Goal: Obtain resource: Download file/media

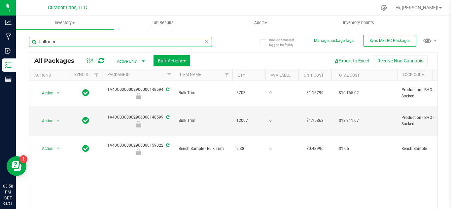
click at [108, 42] on input "bulk trim" at bounding box center [120, 42] width 183 height 10
type input "b"
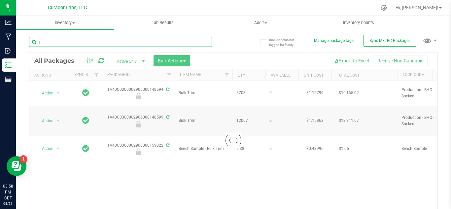
type input "ph"
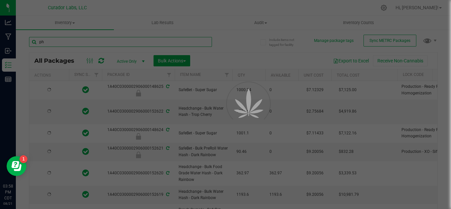
type input "2026-08-21"
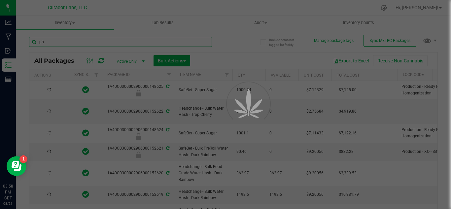
type input "2026-08-21"
type input "2026-08-13"
type input "2026-08-21"
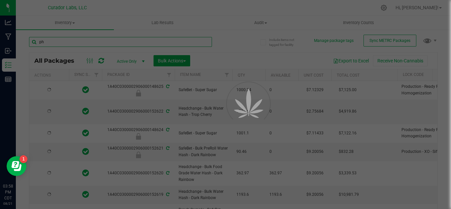
type input "2026-08-13"
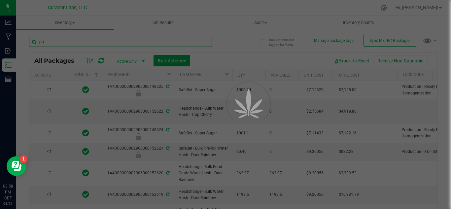
type input "2026-08-13"
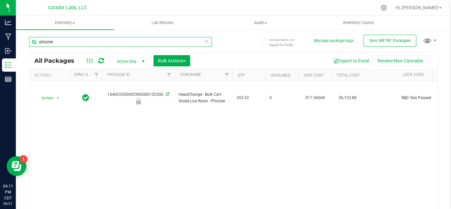
click at [104, 42] on input "phizzler" at bounding box center [120, 42] width 183 height 10
type input "B"
click at [104, 42] on input "B" at bounding box center [120, 42] width 183 height 10
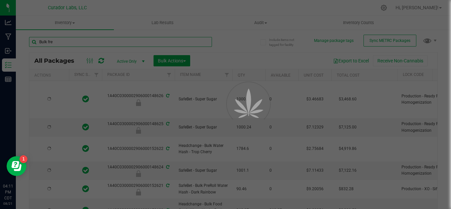
type input "Bulk fres"
type input "2026-08-21"
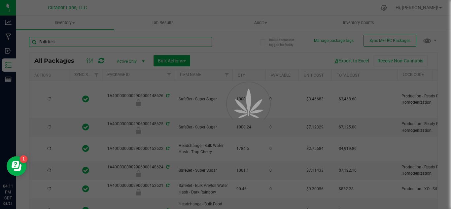
type input "2026-08-21"
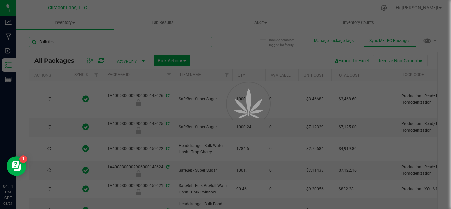
type input "2026-08-13"
type input "2026-08-21"
type input "2026-08-13"
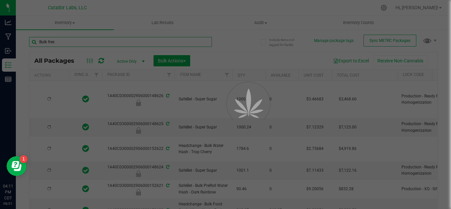
type input "2026-08-13"
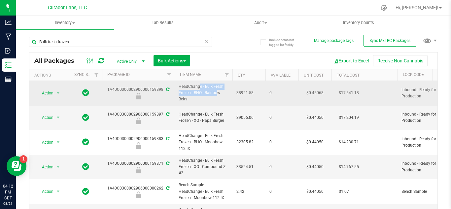
drag, startPoint x: 201, startPoint y: 91, endPoint x: 178, endPoint y: 89, distance: 23.3
click at [178, 89] on td "HeadChange - Bulk Fresh Frozen - BHO - Rainbow Belts" at bounding box center [204, 93] width 58 height 25
copy span "HeadChange - Bulk Fresh Frozen - BHO"
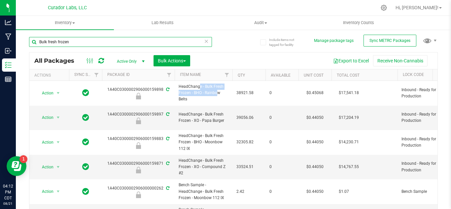
click at [85, 40] on input "Bulk fresh frozen" at bounding box center [120, 42] width 183 height 10
paste input "HeadChange - Bulk Fresh Frozen - BHO"
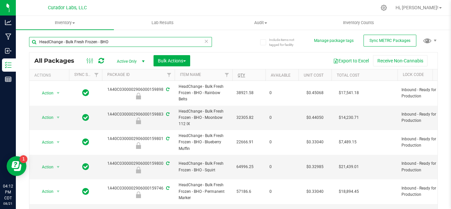
type input "HeadChange - Bulk Fresh Frozen - BHO"
click at [241, 75] on link "Qty" at bounding box center [241, 75] width 7 height 5
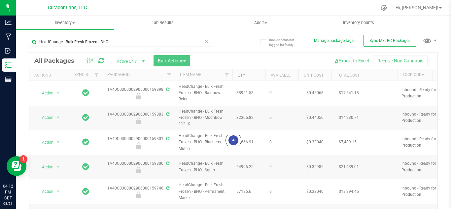
click at [241, 75] on div at bounding box center [233, 140] width 408 height 176
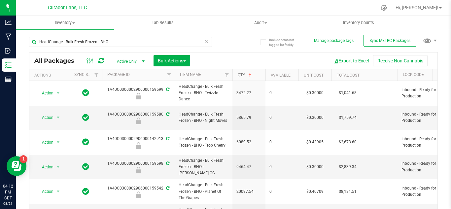
click at [243, 75] on link "Qty" at bounding box center [245, 75] width 15 height 5
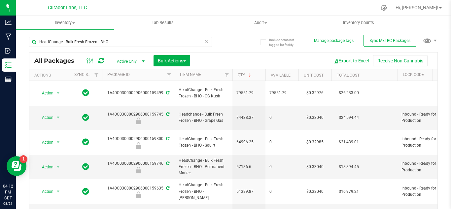
click at [355, 58] on button "Export to Excel" at bounding box center [351, 60] width 44 height 11
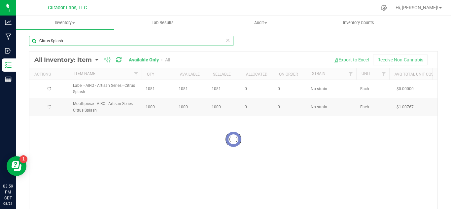
click at [75, 42] on input "Citrus Splash" at bounding box center [131, 41] width 204 height 10
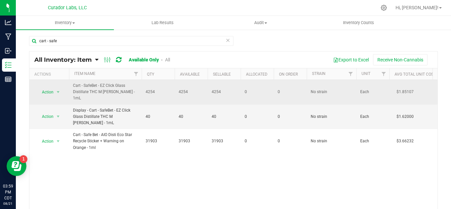
drag, startPoint x: 135, startPoint y: 95, endPoint x: 69, endPoint y: 91, distance: 66.5
click at [69, 91] on td "Cart - SafeBet - EZ Click Glass Distillate THC M [PERSON_NAME] - 1mL" at bounding box center [105, 92] width 73 height 25
copy span "Cart - SafeBet - EZ Click Glass Distillate THC M [PERSON_NAME] - 1mL"
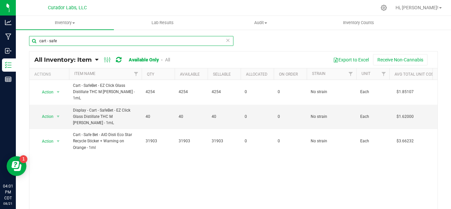
click at [64, 39] on input "cart - safe" at bounding box center [131, 41] width 204 height 10
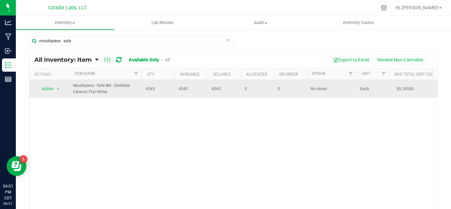
drag, startPoint x: 106, startPoint y: 92, endPoint x: 69, endPoint y: 87, distance: 36.9
click at [69, 87] on td "Mouthpiece - Safe Bet - Distillate Ceramic Flat White" at bounding box center [105, 89] width 73 height 18
copy span "Mouthpiece - Safe Bet - Distillate Ceramic Flat White"
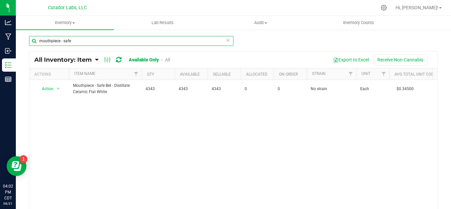
click at [73, 40] on input "mouthpiece - safe" at bounding box center [131, 41] width 204 height 10
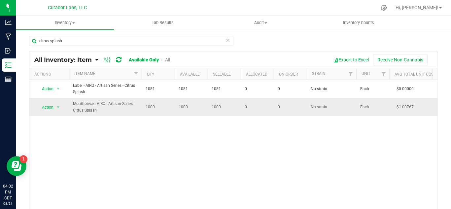
drag, startPoint x: 97, startPoint y: 109, endPoint x: 73, endPoint y: 105, distance: 24.1
click at [73, 105] on span "Mouthpiece - AIRO - Artisan Series - Citrus Splash" at bounding box center [105, 107] width 65 height 13
copy span "Mouthpiece - AIRO - Artisan Series - Citrus Splash"
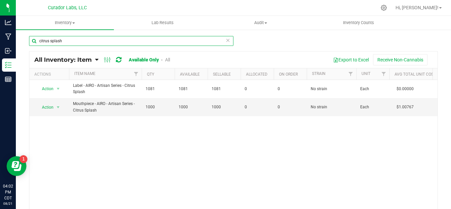
click at [68, 43] on input "citrus splash" at bounding box center [131, 41] width 204 height 10
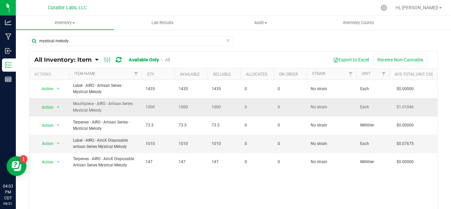
drag, startPoint x: 103, startPoint y: 108, endPoint x: 72, endPoint y: 105, distance: 30.6
click at [72, 105] on td "Mouthpiece - AIRO - Artisan Series Mystical Melody" at bounding box center [105, 107] width 73 height 18
copy span "Mouthpiece - AIRO - Artisan Series Mystical Melody"
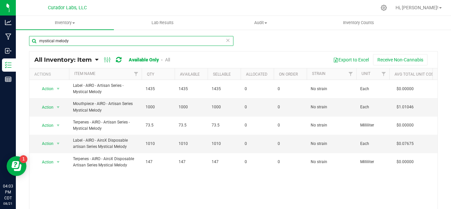
click at [89, 38] on input "mystical melody" at bounding box center [131, 41] width 204 height 10
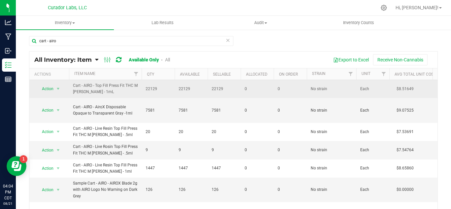
drag, startPoint x: 109, startPoint y: 91, endPoint x: 70, endPoint y: 90, distance: 39.3
click at [70, 90] on td "Cart - AIRO - Top Fill Press Fit THC M [PERSON_NAME] - 1mL" at bounding box center [105, 89] width 73 height 18
copy span "Cart - AIRO - Top Fill Press Fit THC M [PERSON_NAME] - 1mL"
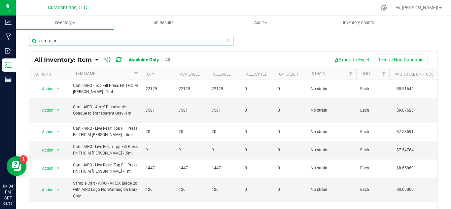
click at [61, 37] on input "cart - airo" at bounding box center [131, 41] width 204 height 10
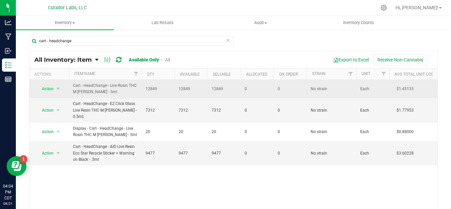
drag, startPoint x: 111, startPoint y: 91, endPoint x: 71, endPoint y: 88, distance: 40.0
click at [71, 88] on td "Cart - HeadChange - Live Rosin THC M [PERSON_NAME] - 5ml" at bounding box center [105, 89] width 73 height 18
copy span "Cart - HeadChange - Live Rosin THC M [PERSON_NAME] - 5ml"
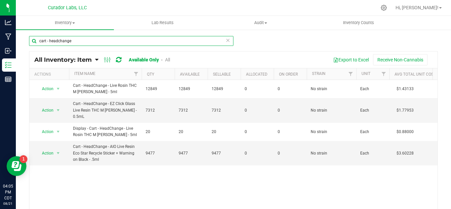
click at [72, 38] on input "cart - headchange" at bounding box center [131, 41] width 204 height 10
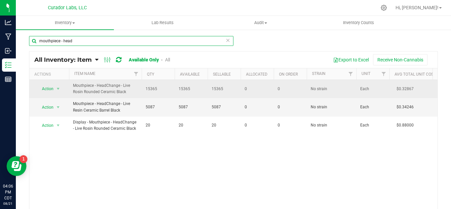
type input "mouthpiece - head"
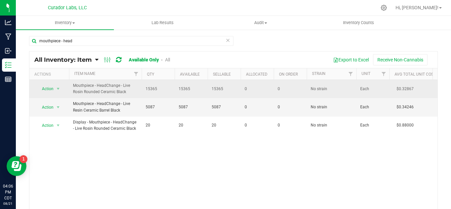
drag, startPoint x: 127, startPoint y: 91, endPoint x: 72, endPoint y: 86, distance: 55.4
click at [72, 86] on td "Mouthpiece - HeadChange - Live Rosin Rounded Ceramic Black" at bounding box center [105, 89] width 73 height 18
copy span "Mouthpiece - HeadChange - Live Rosin Rounded Ceramic Black"
